Goal: Information Seeking & Learning: Compare options

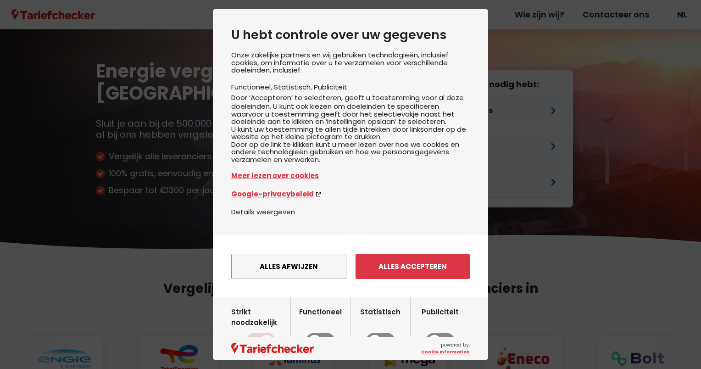
click at [412, 279] on button "Alles accepteren" at bounding box center [413, 266] width 114 height 25
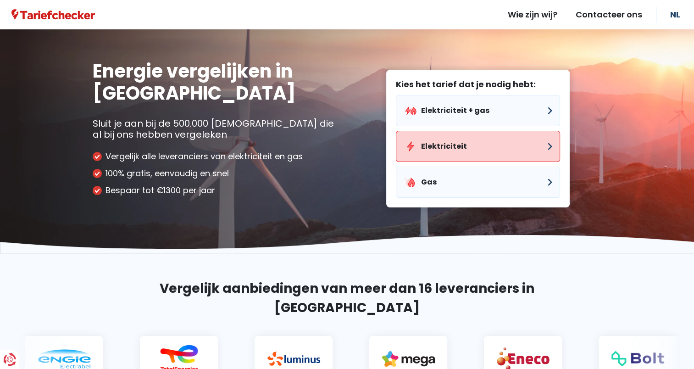
click at [437, 146] on button "Elektriciteit" at bounding box center [478, 146] width 164 height 31
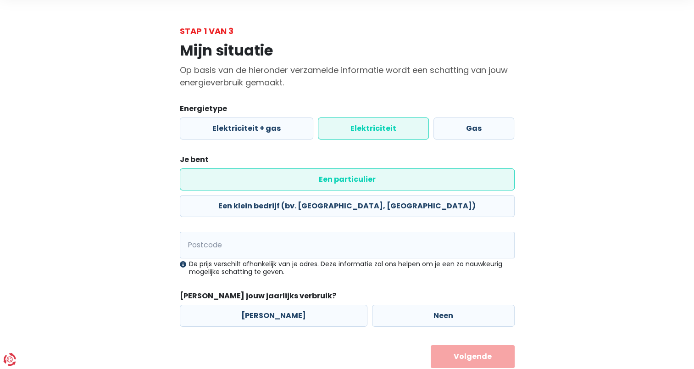
scroll to position [36, 0]
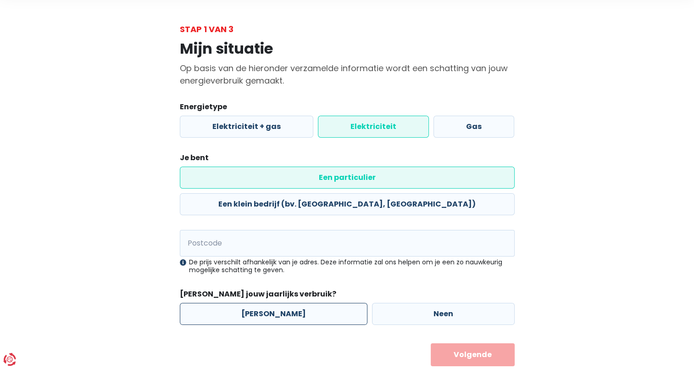
click at [266, 303] on label "[PERSON_NAME]" at bounding box center [274, 314] width 188 height 22
click at [266, 303] on input "[PERSON_NAME]" at bounding box center [274, 314] width 188 height 22
radio input "true"
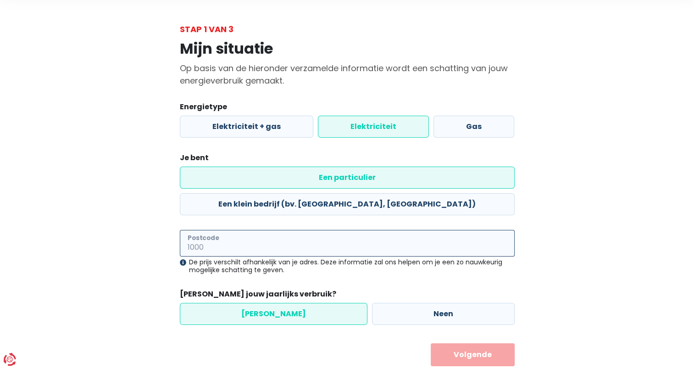
click at [250, 230] on input "Postcode" at bounding box center [347, 243] width 335 height 27
type input "2000"
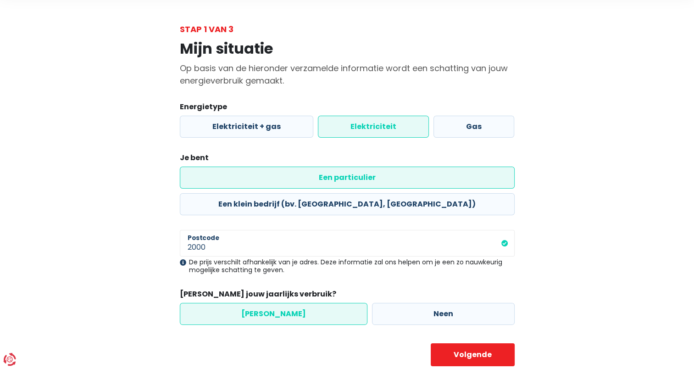
drag, startPoint x: 103, startPoint y: 185, endPoint x: 117, endPoint y: 187, distance: 14.8
click at [105, 184] on div "Mijn situatie Op basis van de hieronder verzamelde informatie wordt een schatti…" at bounding box center [347, 200] width 523 height 331
click at [465, 343] on button "Volgende" at bounding box center [473, 354] width 84 height 23
select select
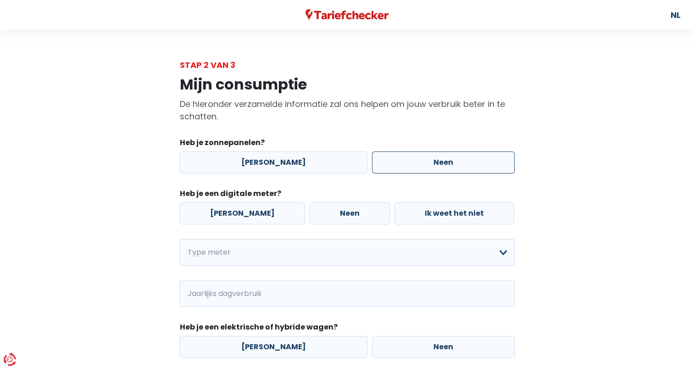
click at [401, 163] on label "Neen" at bounding box center [443, 162] width 143 height 22
click at [401, 163] on input "Neen" at bounding box center [443, 162] width 143 height 22
radio input "true"
click at [209, 211] on label "[PERSON_NAME]" at bounding box center [242, 213] width 125 height 22
click at [209, 211] on input "[PERSON_NAME]" at bounding box center [242, 213] width 125 height 22
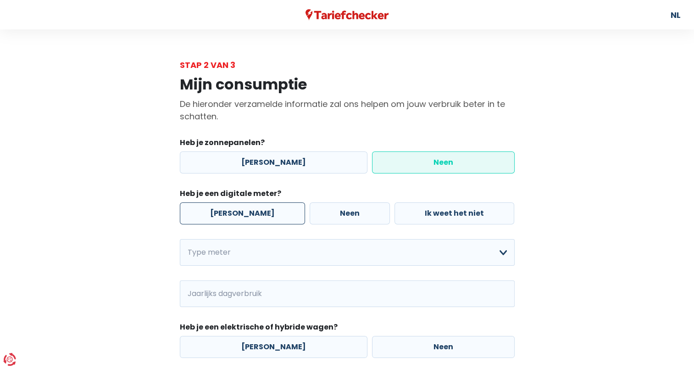
radio input "true"
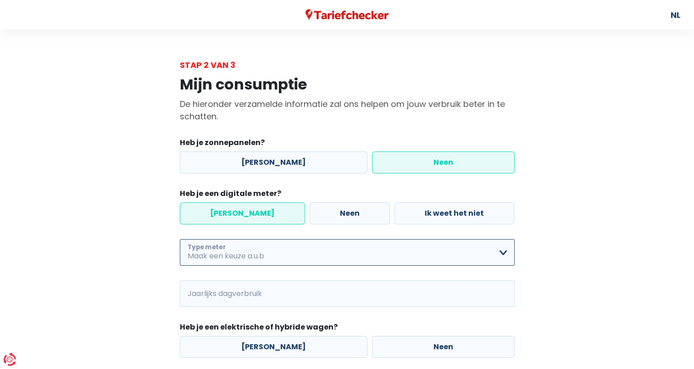
drag, startPoint x: 245, startPoint y: 255, endPoint x: 251, endPoint y: 256, distance: 7.0
click at [245, 254] on select "Enkelvoudig Tweevoudig Enkelvoudig + uitsluitend nachttarief Tweevoudig + uitsl…" at bounding box center [347, 252] width 335 height 27
select select "day_night_bi_hourly"
click at [180, 240] on select "Enkelvoudig Tweevoudig Enkelvoudig + uitsluitend nachttarief Tweevoudig + uitsl…" at bounding box center [347, 252] width 335 height 27
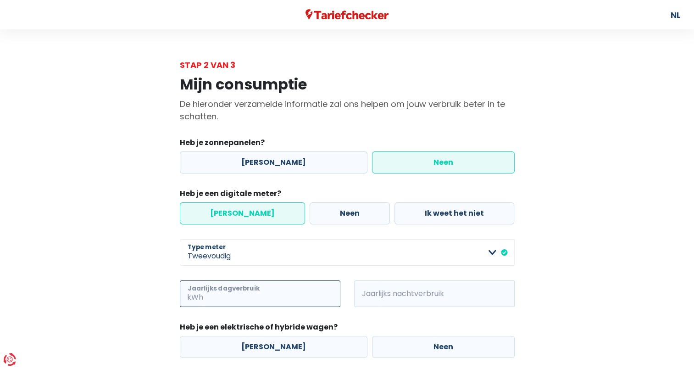
click at [237, 299] on input "Jaarlijks dagverbruik" at bounding box center [272, 293] width 135 height 27
type input "700"
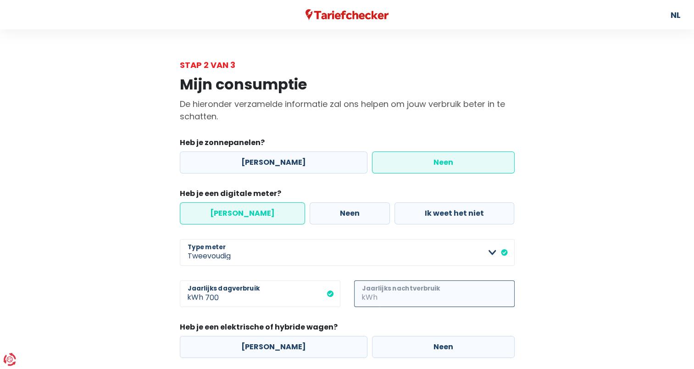
click at [385, 299] on input "Jaarlijks nachtverbruik" at bounding box center [446, 293] width 135 height 27
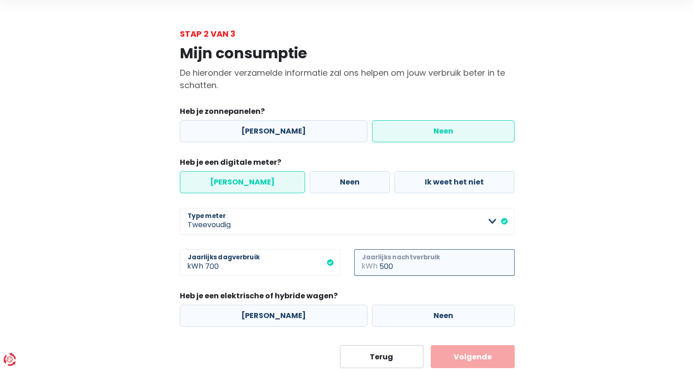
scroll to position [60, 0]
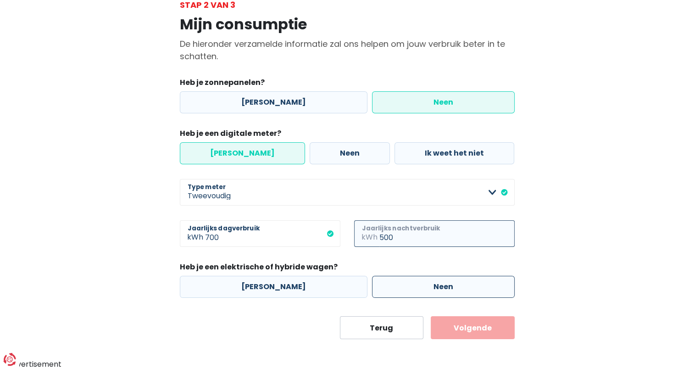
type input "500"
drag, startPoint x: 413, startPoint y: 286, endPoint x: 459, endPoint y: 307, distance: 50.7
click at [413, 286] on label "Neen" at bounding box center [443, 287] width 143 height 22
click at [413, 286] on input "Neen" at bounding box center [443, 287] width 143 height 22
radio input "true"
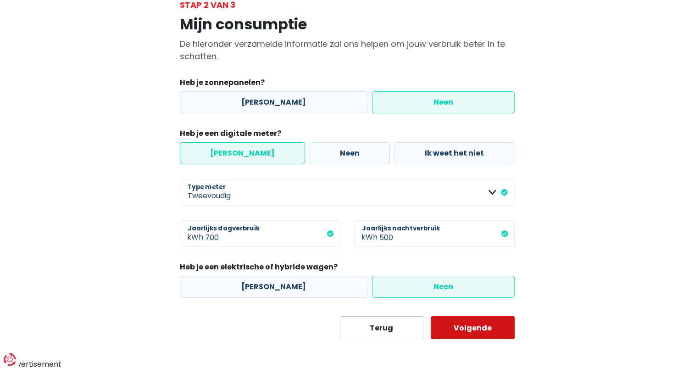
click at [463, 319] on button "Volgende" at bounding box center [473, 327] width 84 height 23
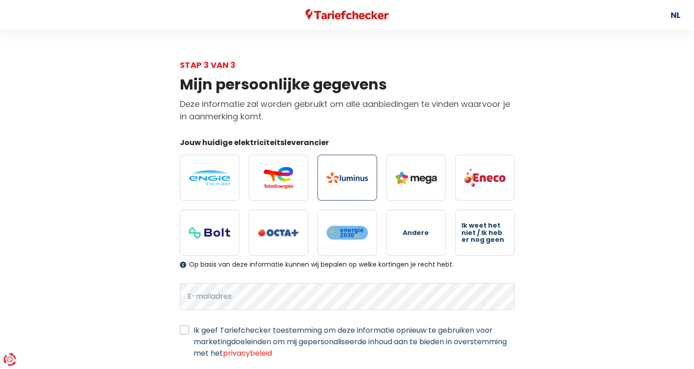
click at [358, 180] on img at bounding box center [347, 177] width 41 height 11
click at [358, 180] on input "radio" at bounding box center [348, 178] width 60 height 46
radio input "true"
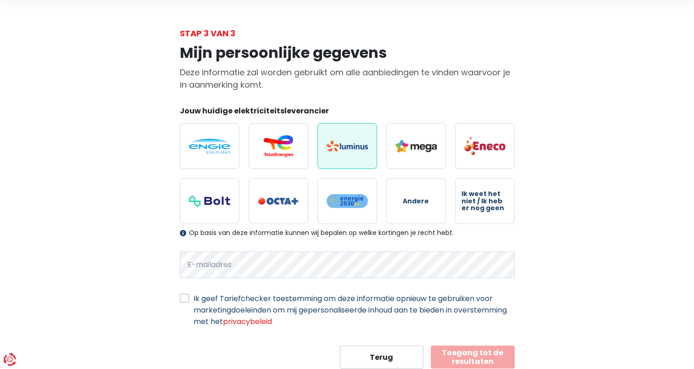
scroll to position [46, 0]
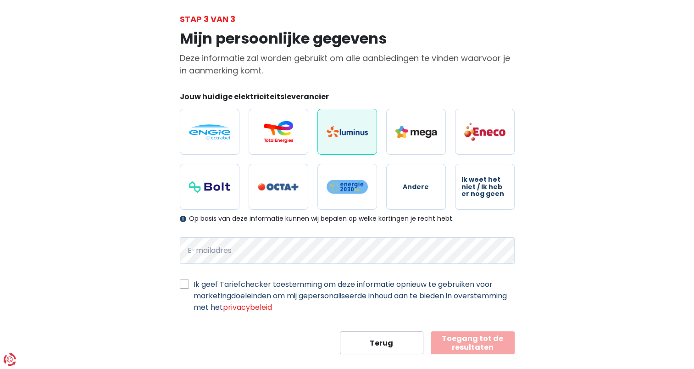
click at [194, 288] on label "Ik geef Tariefchecker toestemming om deze informatie opnieuw te gebruiken voor …" at bounding box center [354, 296] width 321 height 34
click at [187, 288] on input "Ik geef Tariefchecker toestemming om deze informatie opnieuw te gebruiken voor …" at bounding box center [184, 283] width 9 height 9
checkbox input "true"
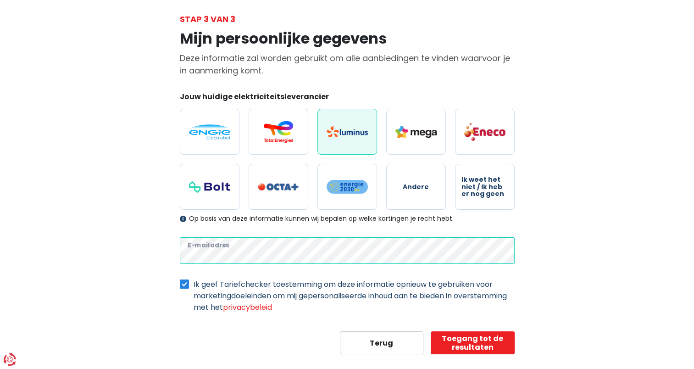
click at [174, 255] on div "Mijn persoonlijke gegevens Deze informatie zal worden gebruikt om alle aanbiedi…" at bounding box center [347, 189] width 349 height 329
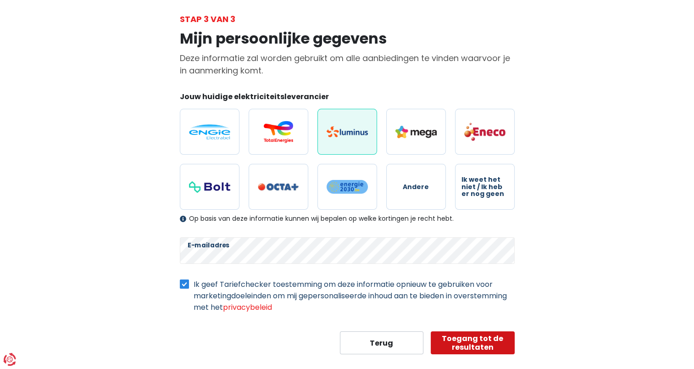
click at [485, 346] on button "Toegang tot de resultaten" at bounding box center [473, 342] width 84 height 23
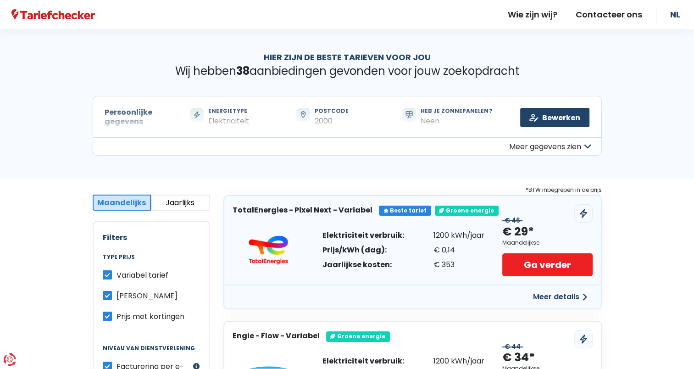
click at [556, 294] on button "Meer details" at bounding box center [560, 297] width 65 height 17
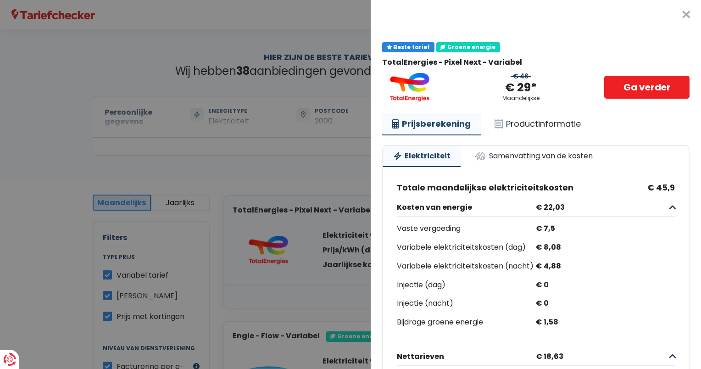
click at [673, 11] on button "×" at bounding box center [686, 14] width 29 height 29
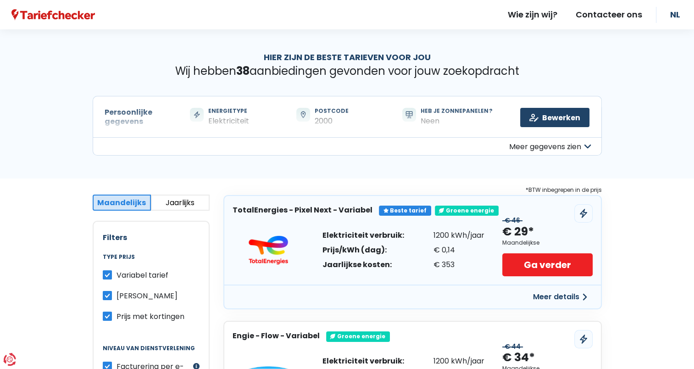
click at [182, 199] on button "Jaarlijks" at bounding box center [180, 203] width 59 height 16
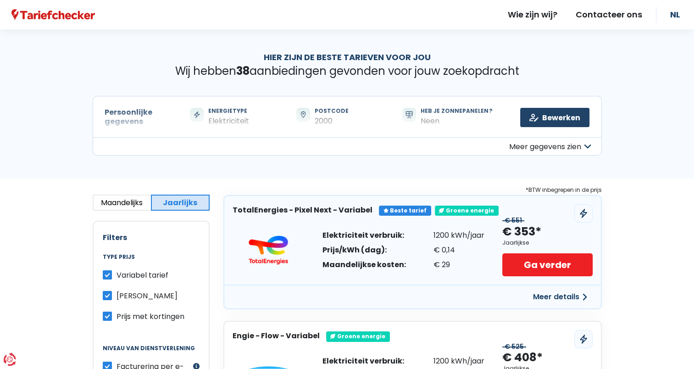
click at [567, 295] on button "Meer details" at bounding box center [560, 297] width 65 height 17
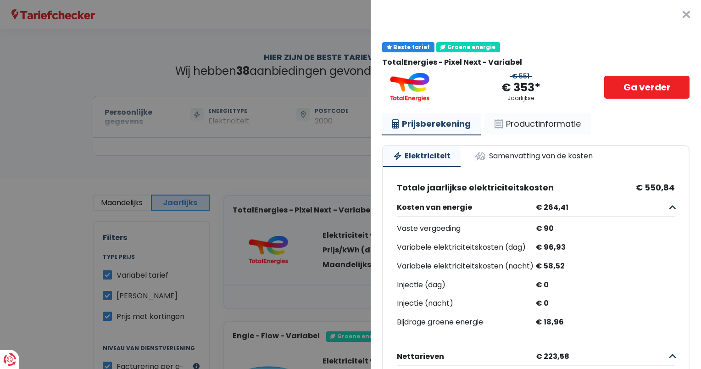
click at [534, 121] on link "Productinformatie" at bounding box center [538, 123] width 106 height 21
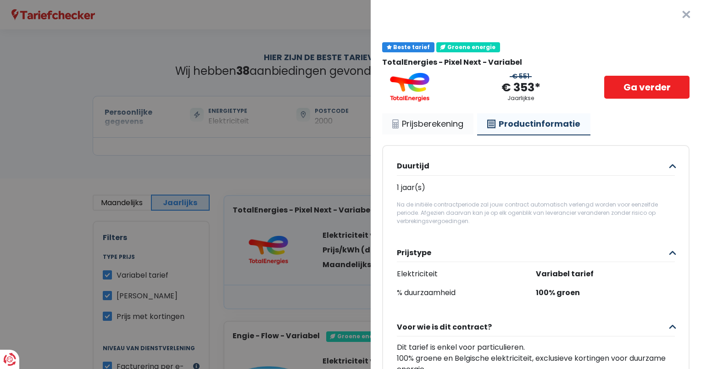
click at [426, 125] on link "Prijsberekening" at bounding box center [427, 123] width 91 height 21
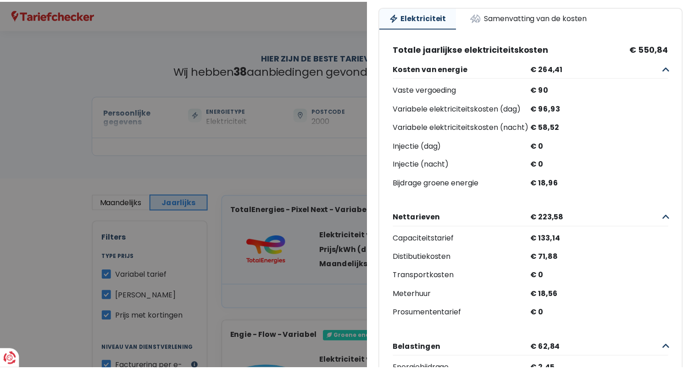
scroll to position [25, 0]
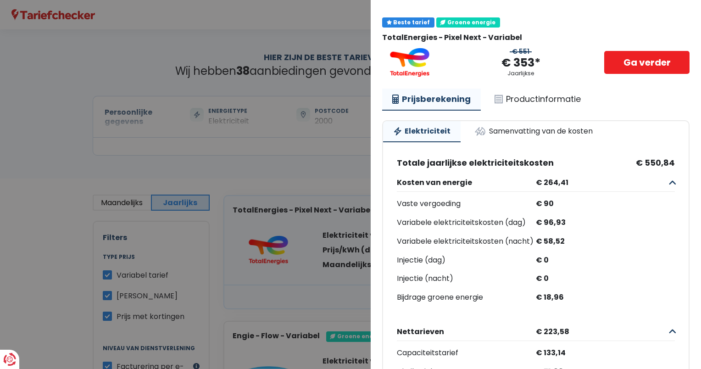
click at [46, 138] on Variabel "Plus de détails - TotalEnergies × Beste tarief Groene energie TotalEnergies - P…" at bounding box center [350, 184] width 701 height 369
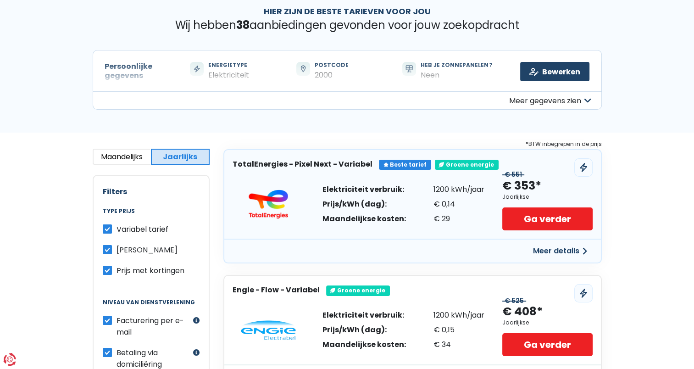
scroll to position [0, 0]
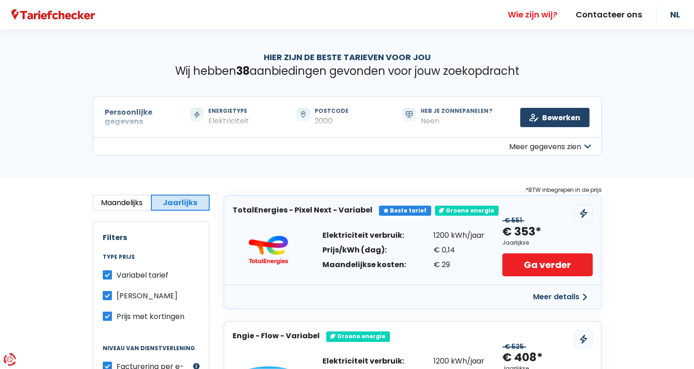
click at [549, 12] on link "Wie zijn wij?" at bounding box center [533, 14] width 68 height 29
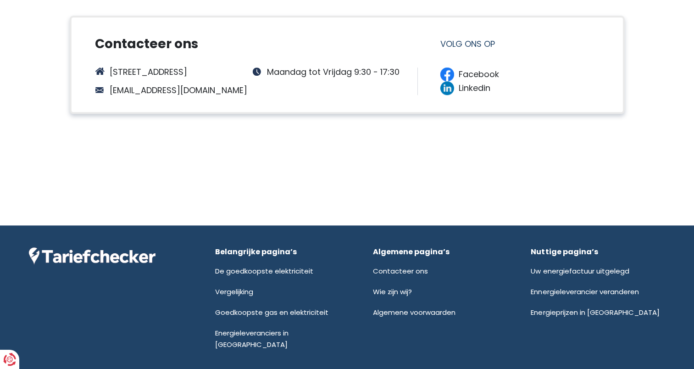
scroll to position [887, 0]
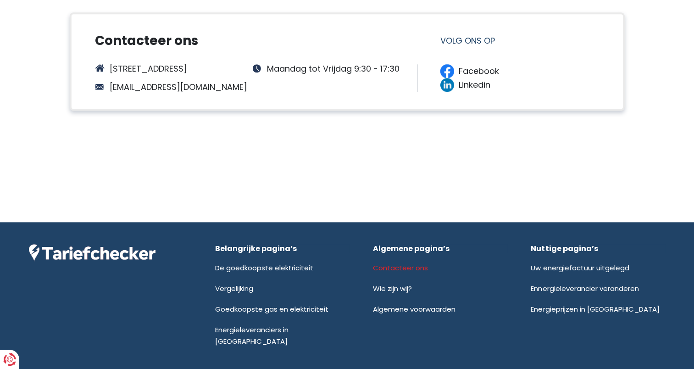
click at [396, 263] on link "Contacteer ons" at bounding box center [400, 268] width 55 height 10
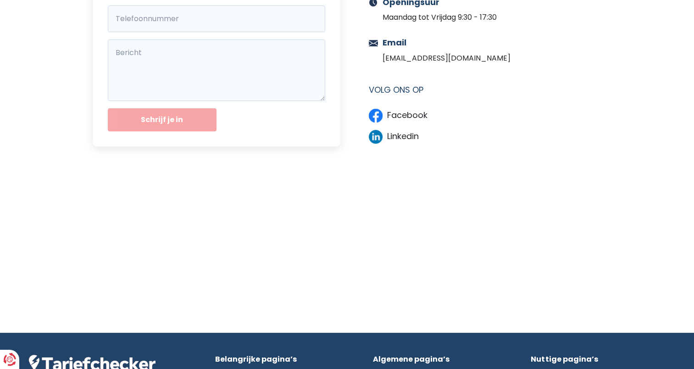
scroll to position [367, 0]
